Goal: Information Seeking & Learning: Learn about a topic

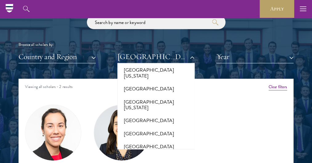
scroll to position [5906, 0]
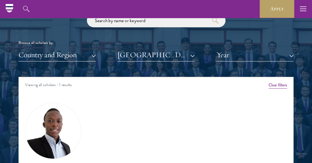
scroll to position [839, 0]
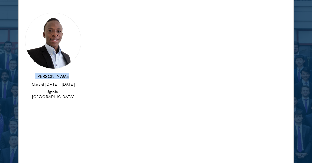
drag, startPoint x: 65, startPoint y: 75, endPoint x: 38, endPoint y: 74, distance: 26.8
click at [38, 74] on h3 "[PERSON_NAME]" at bounding box center [53, 76] width 56 height 6
copy h3 "[PERSON_NAME]"
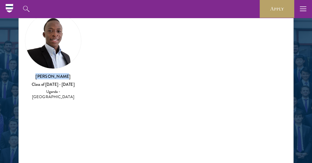
scroll to position [702, 0]
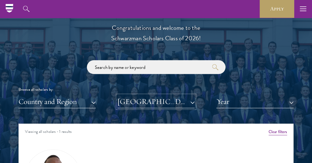
click at [192, 103] on button "[GEOGRAPHIC_DATA]" at bounding box center [155, 101] width 77 height 13
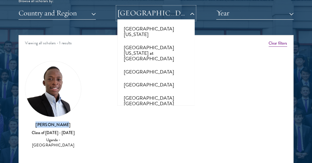
scroll to position [6601, 0]
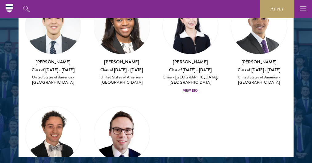
scroll to position [852, 0]
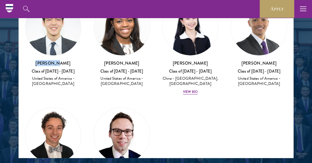
drag, startPoint x: 67, startPoint y: 62, endPoint x: 36, endPoint y: 62, distance: 30.5
click at [36, 62] on h3 "[PERSON_NAME]" at bounding box center [53, 63] width 56 height 6
copy h3 "[PERSON_NAME]"
drag, startPoint x: 135, startPoint y: 63, endPoint x: 100, endPoint y: 64, distance: 35.1
click at [100, 64] on h3 "[PERSON_NAME]" at bounding box center [122, 63] width 56 height 6
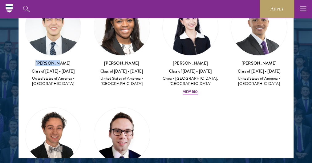
copy h3 "[PERSON_NAME]"
click at [192, 60] on h3 "[PERSON_NAME]" at bounding box center [190, 63] width 56 height 6
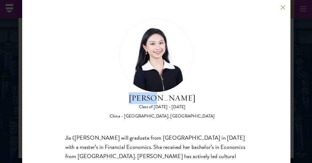
drag, startPoint x: 172, startPoint y: 103, endPoint x: 146, endPoint y: 103, distance: 26.2
click at [146, 103] on h2 "[PERSON_NAME]" at bounding box center [162, 98] width 105 height 12
copy h2 "[PERSON_NAME]"
click at [283, 8] on button at bounding box center [282, 7] width 5 height 5
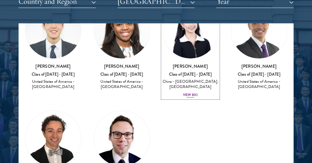
scroll to position [807, 0]
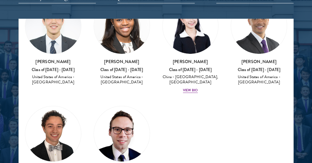
drag, startPoint x: 272, startPoint y: 61, endPoint x: 236, endPoint y: 59, distance: 35.5
click at [236, 59] on h3 "[PERSON_NAME]" at bounding box center [259, 62] width 56 height 6
copy h3 "[PERSON_NAME]"
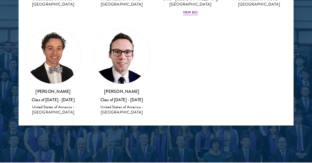
scroll to position [893, 0]
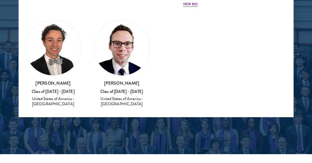
drag, startPoint x: 70, startPoint y: 80, endPoint x: 32, endPoint y: 80, distance: 37.6
click at [32, 80] on h3 "[PERSON_NAME]" at bounding box center [53, 83] width 56 height 6
copy h3 "[PERSON_NAME]"
drag, startPoint x: 136, startPoint y: 81, endPoint x: 103, endPoint y: 83, distance: 32.7
click at [103, 83] on h3 "[PERSON_NAME]" at bounding box center [122, 83] width 56 height 6
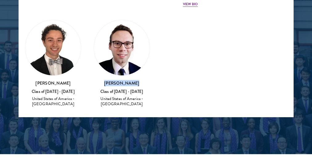
copy h3 "[PERSON_NAME]"
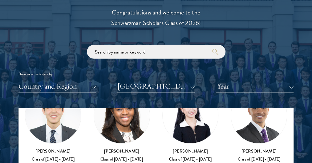
scroll to position [720, 0]
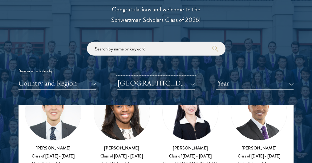
click at [192, 83] on button "[GEOGRAPHIC_DATA]" at bounding box center [155, 83] width 77 height 13
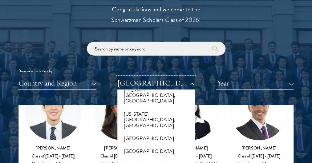
scroll to position [724, 0]
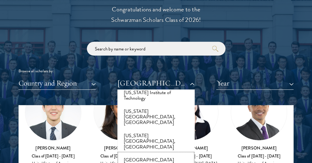
click at [149, 154] on button "[GEOGRAPHIC_DATA]" at bounding box center [156, 160] width 74 height 13
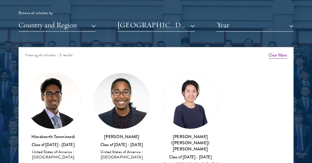
scroll to position [765, 0]
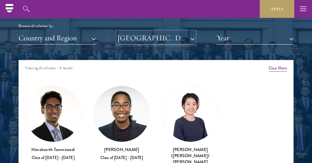
click at [191, 38] on button "[GEOGRAPHIC_DATA]" at bounding box center [155, 38] width 77 height 13
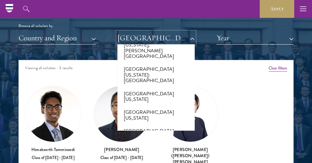
scroll to position [6107, 0]
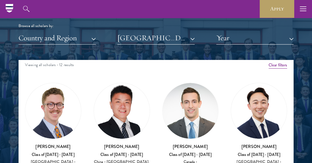
scroll to position [762, 0]
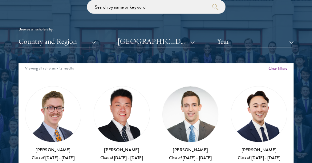
scroll to position [852, 0]
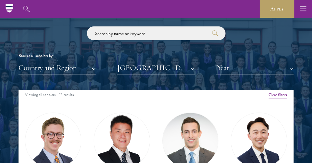
scroll to position [729, 0]
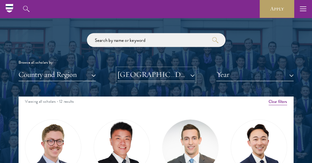
click at [191, 75] on button "[GEOGRAPHIC_DATA][US_STATE]" at bounding box center [155, 74] width 77 height 13
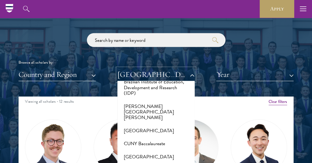
scroll to position [703, 0]
